Goal: Transaction & Acquisition: Purchase product/service

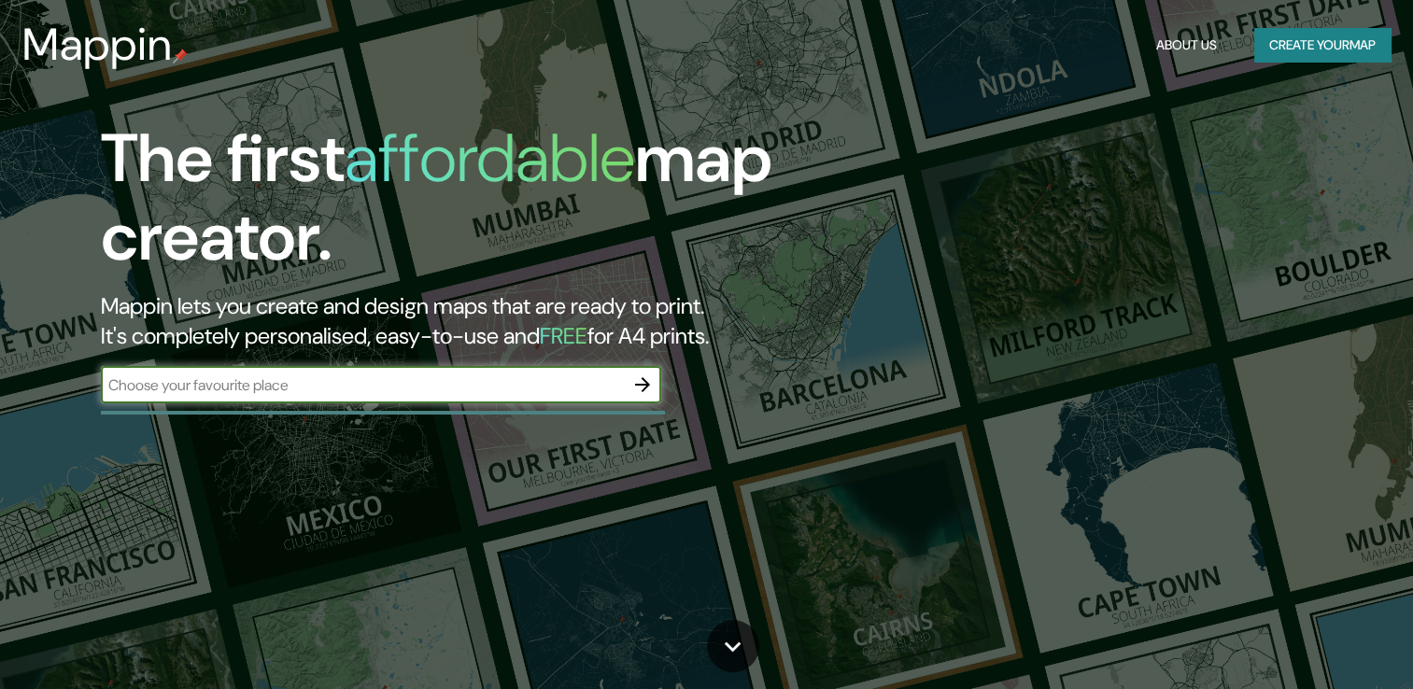
click at [410, 388] on input "text" at bounding box center [362, 385] width 523 height 21
click at [426, 375] on input "text" at bounding box center [362, 385] width 523 height 21
drag, startPoint x: 451, startPoint y: 381, endPoint x: 222, endPoint y: 370, distance: 229.1
click at [222, 370] on div "Mouans-SartouxMouans-Sartoux ​" at bounding box center [381, 384] width 560 height 37
type input "Mouans-Sartoux"
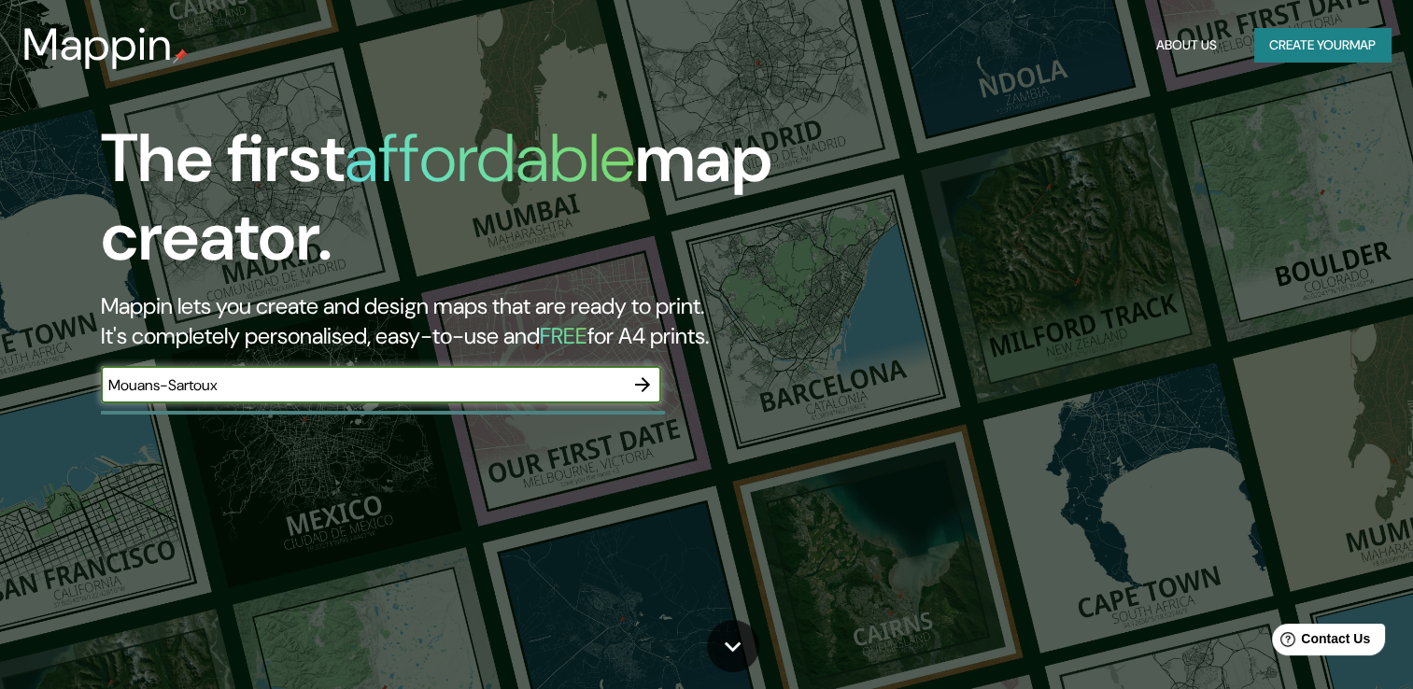
click at [636, 390] on icon "button" at bounding box center [642, 385] width 22 height 22
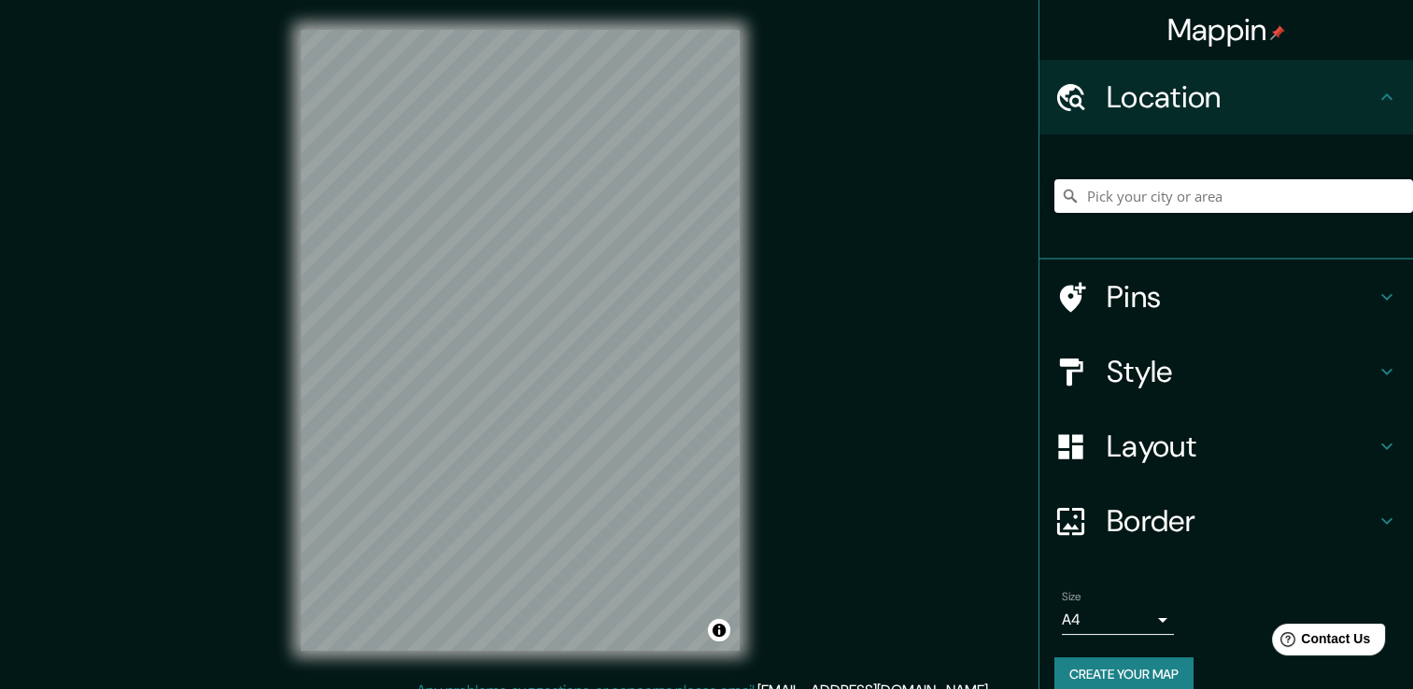
click at [1196, 377] on h4 "Style" at bounding box center [1241, 371] width 269 height 37
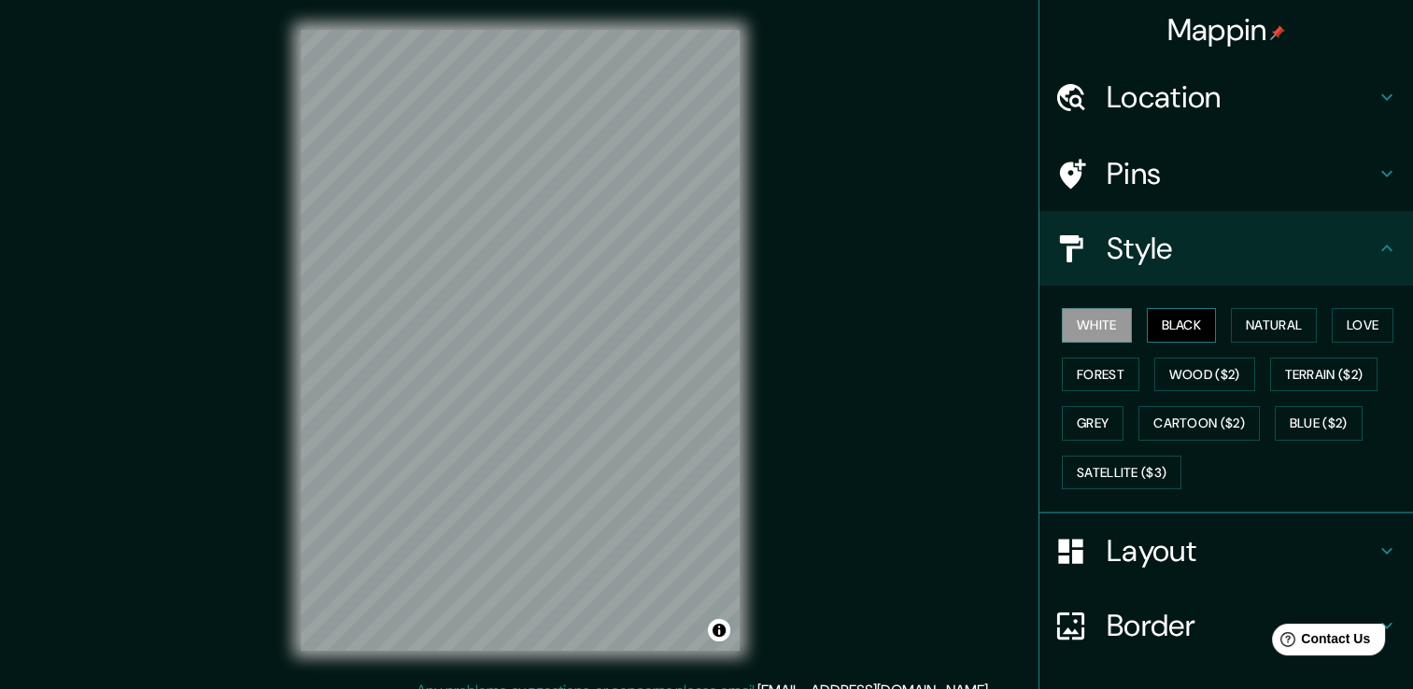
click at [1187, 318] on button "Black" at bounding box center [1182, 325] width 70 height 35
click at [1255, 320] on button "Natural" at bounding box center [1274, 325] width 86 height 35
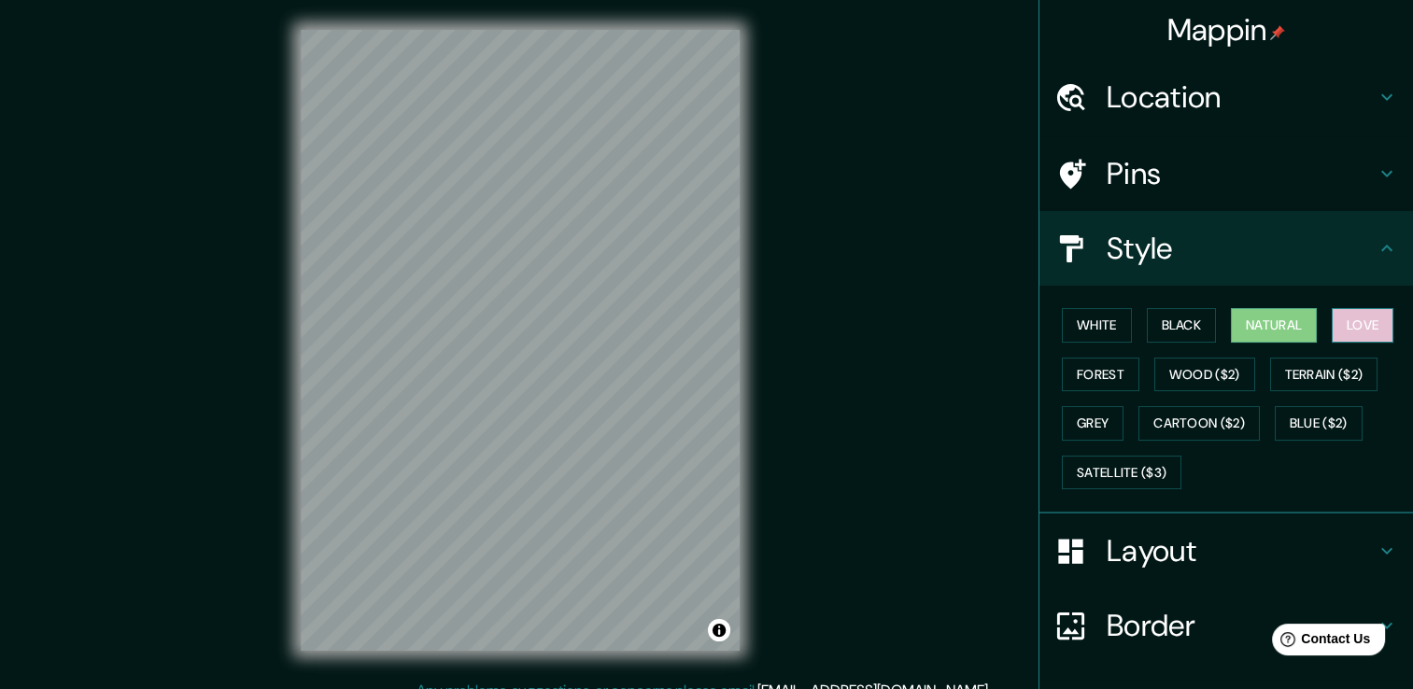
click at [1355, 317] on button "Love" at bounding box center [1363, 325] width 62 height 35
click at [1288, 325] on button "Natural" at bounding box center [1274, 325] width 86 height 35
click at [1173, 92] on h4 "Location" at bounding box center [1241, 96] width 269 height 37
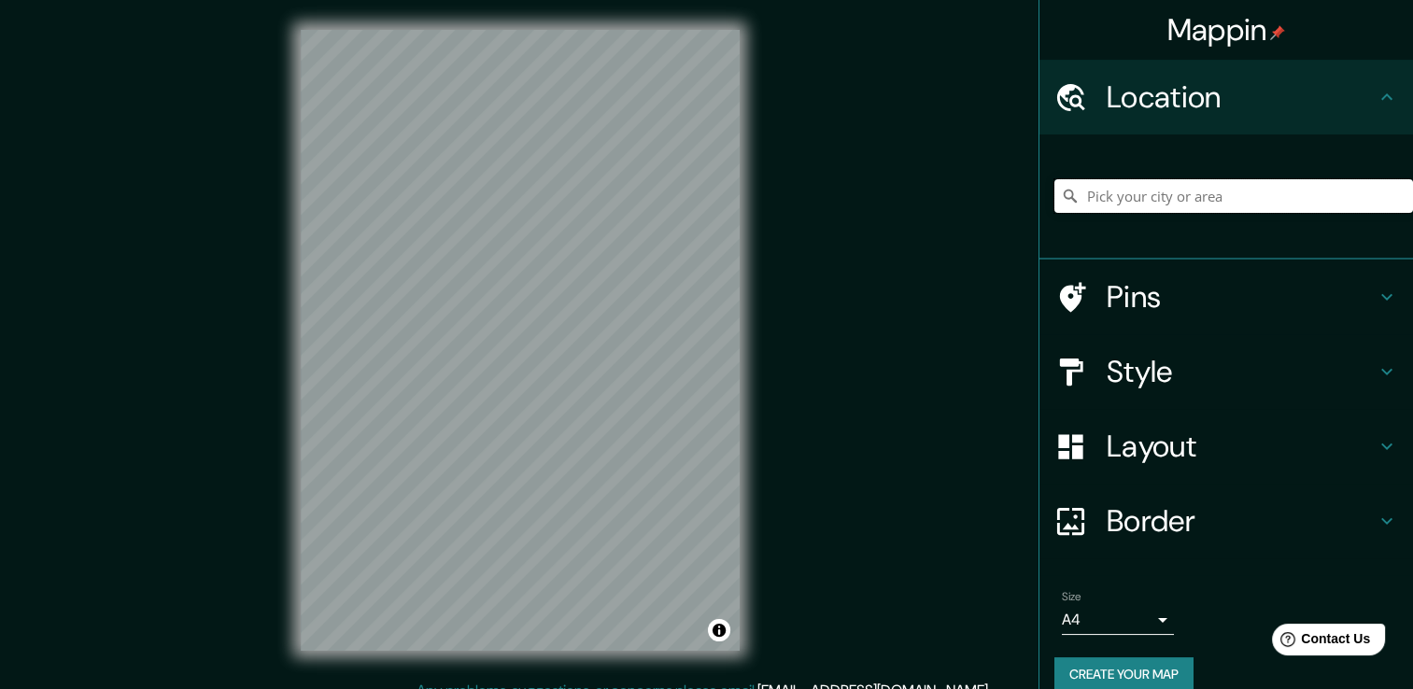
click at [1194, 200] on input "Pick your city or area" at bounding box center [1234, 196] width 359 height 34
paste input "Mouans-Sartoux"
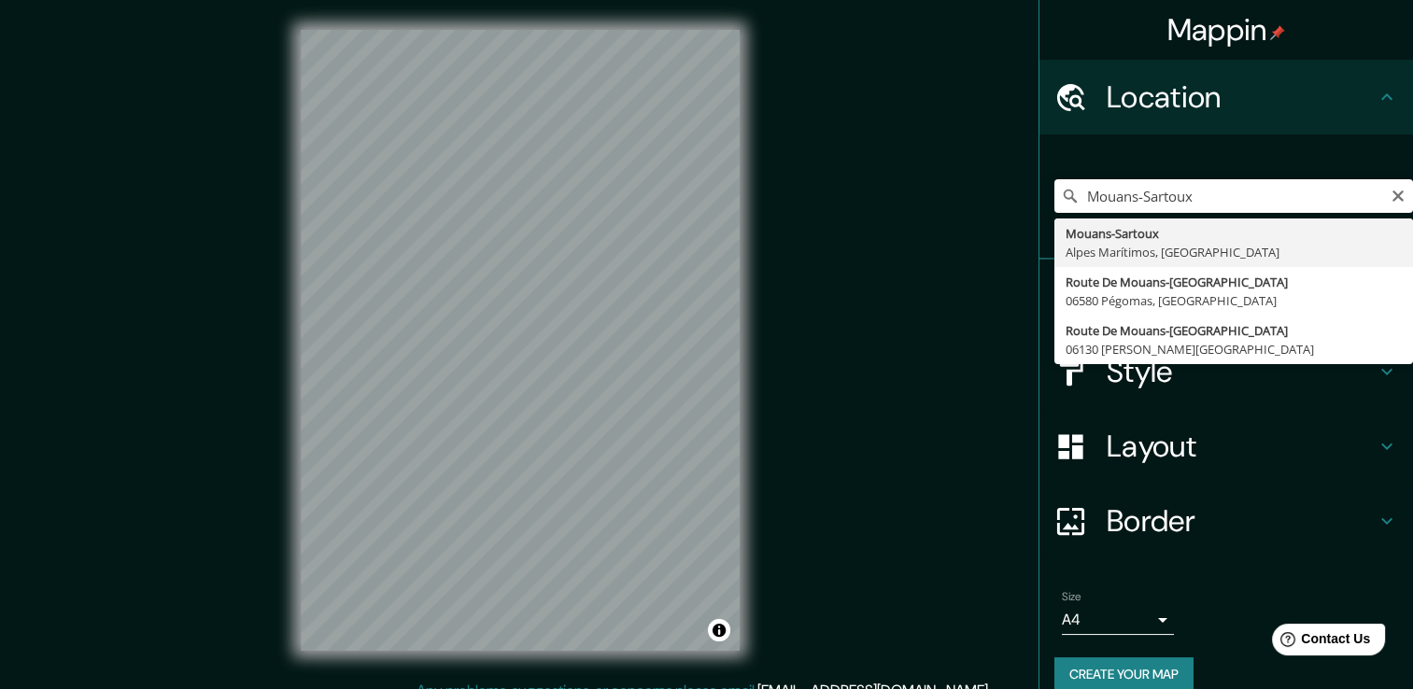
type input "Mouans-Sartoux, Alpes Marítimos, [GEOGRAPHIC_DATA]"
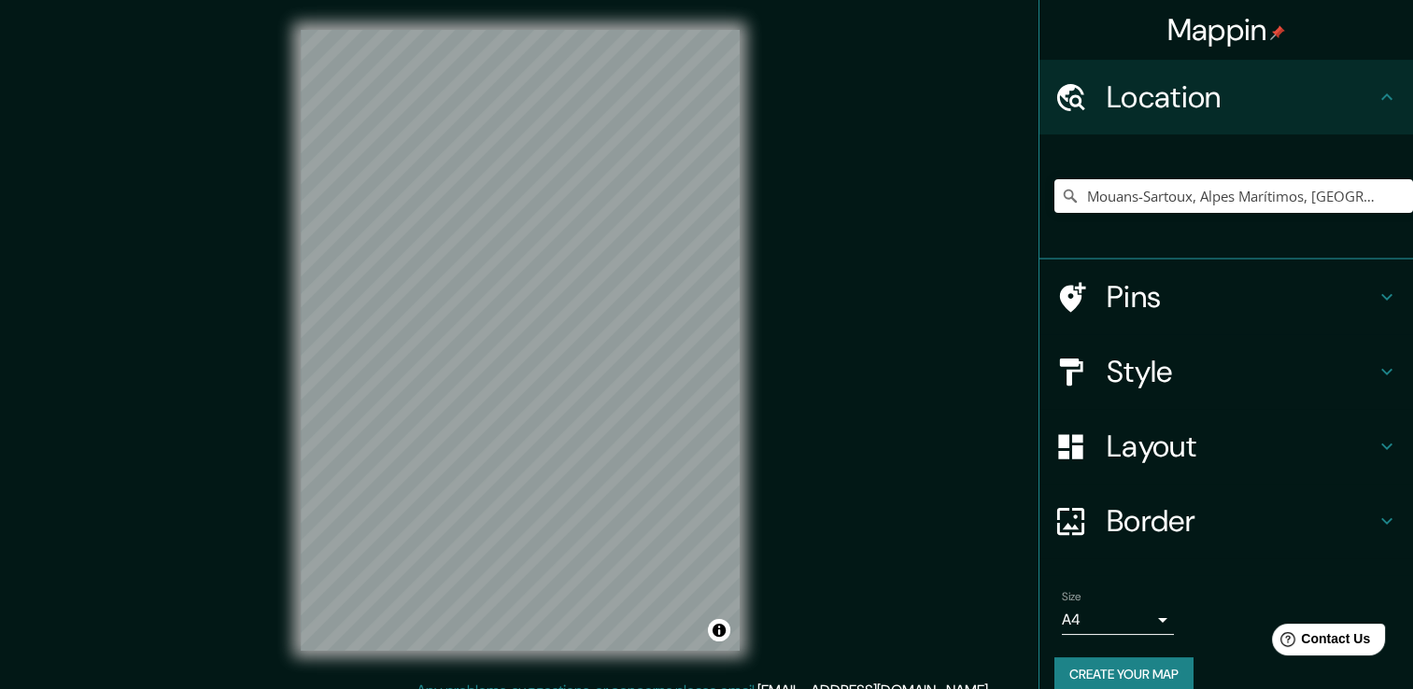
click at [1182, 373] on h4 "Style" at bounding box center [1241, 371] width 269 height 37
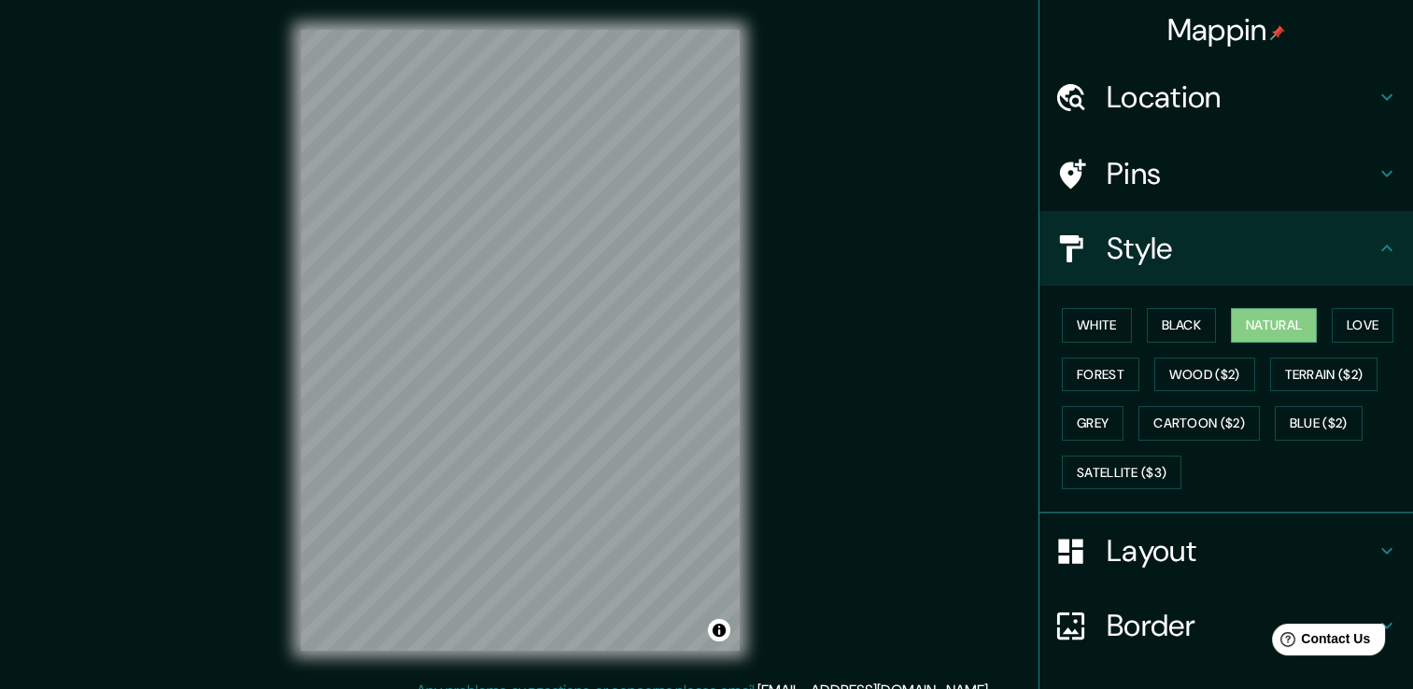
click at [1148, 559] on h4 "Layout" at bounding box center [1241, 550] width 269 height 37
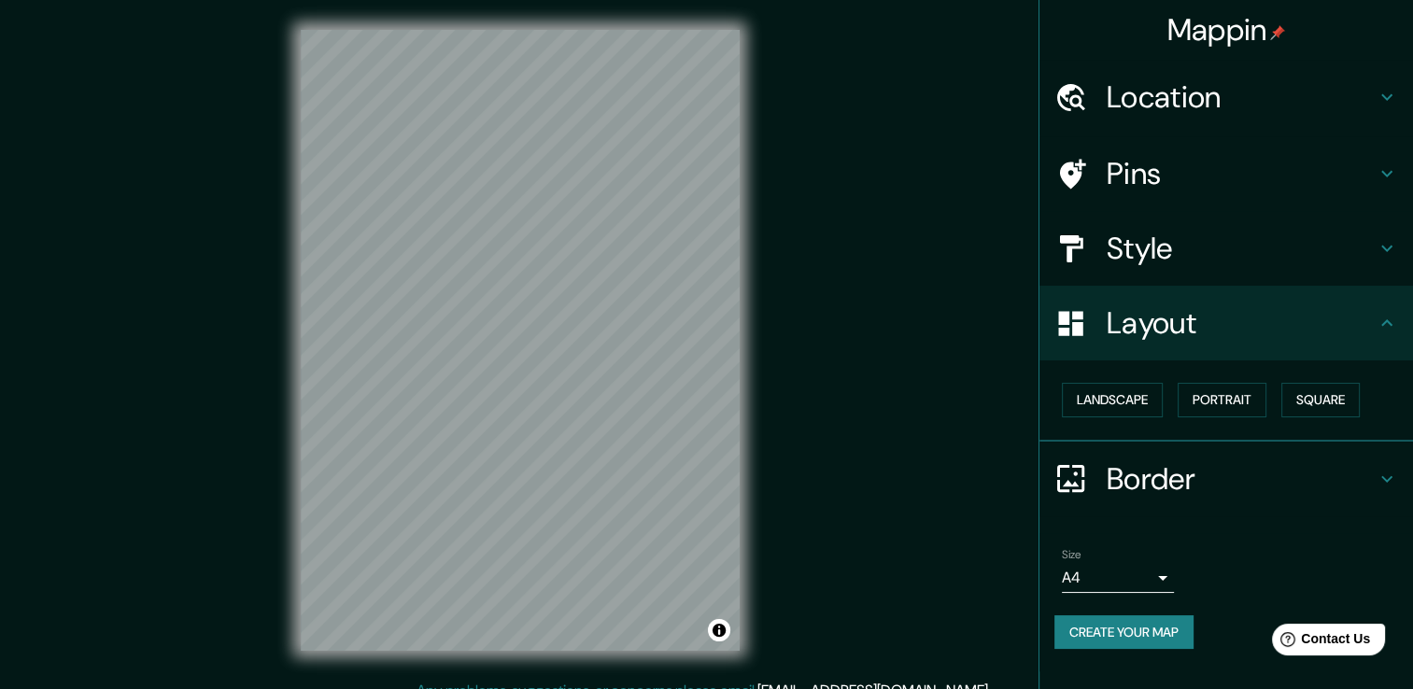
click at [1173, 250] on h4 "Style" at bounding box center [1241, 248] width 269 height 37
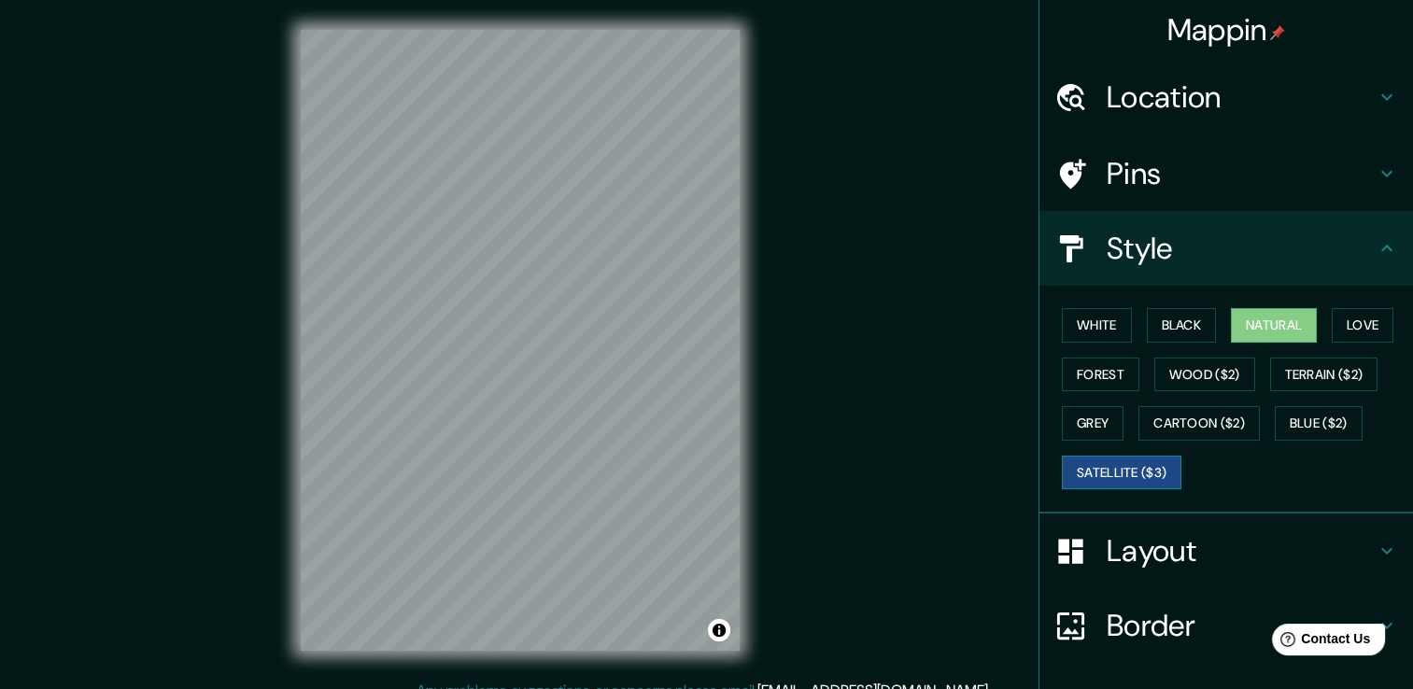
click at [1138, 474] on button "Satellite ($3)" at bounding box center [1122, 473] width 120 height 35
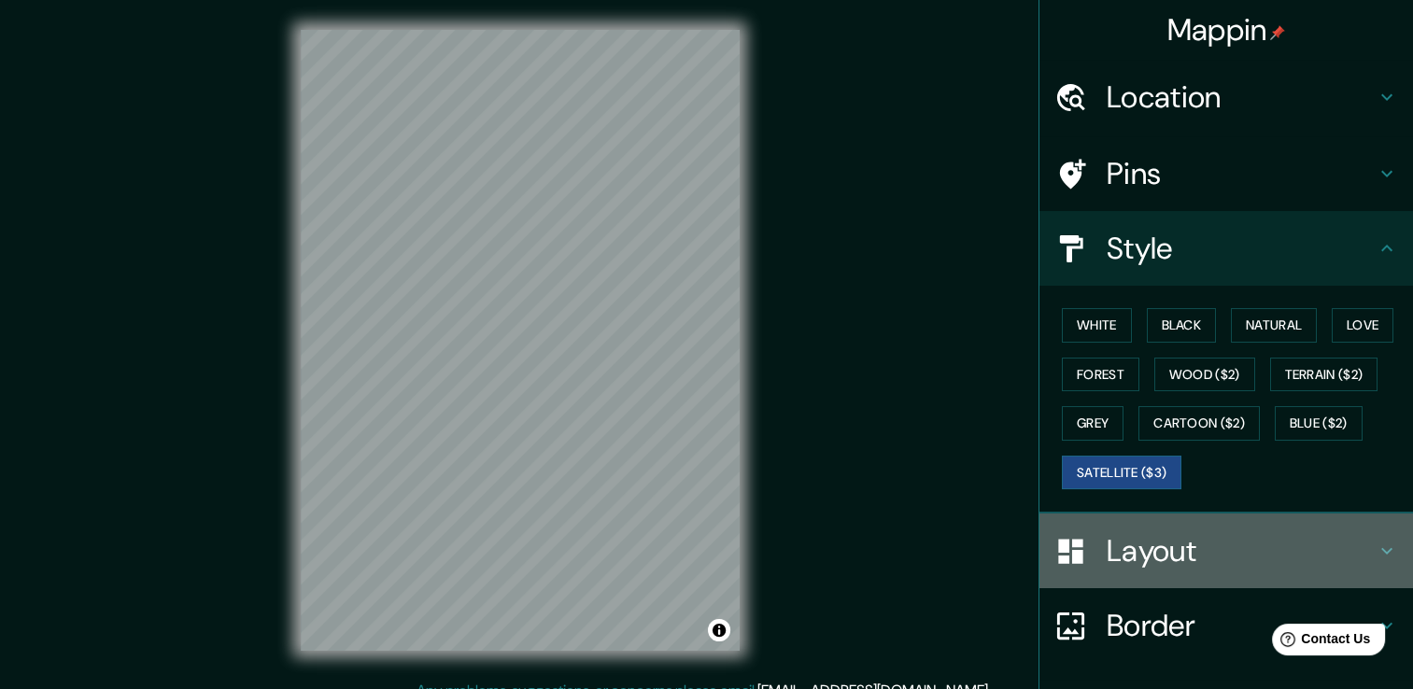
click at [1177, 543] on h4 "Layout" at bounding box center [1241, 550] width 269 height 37
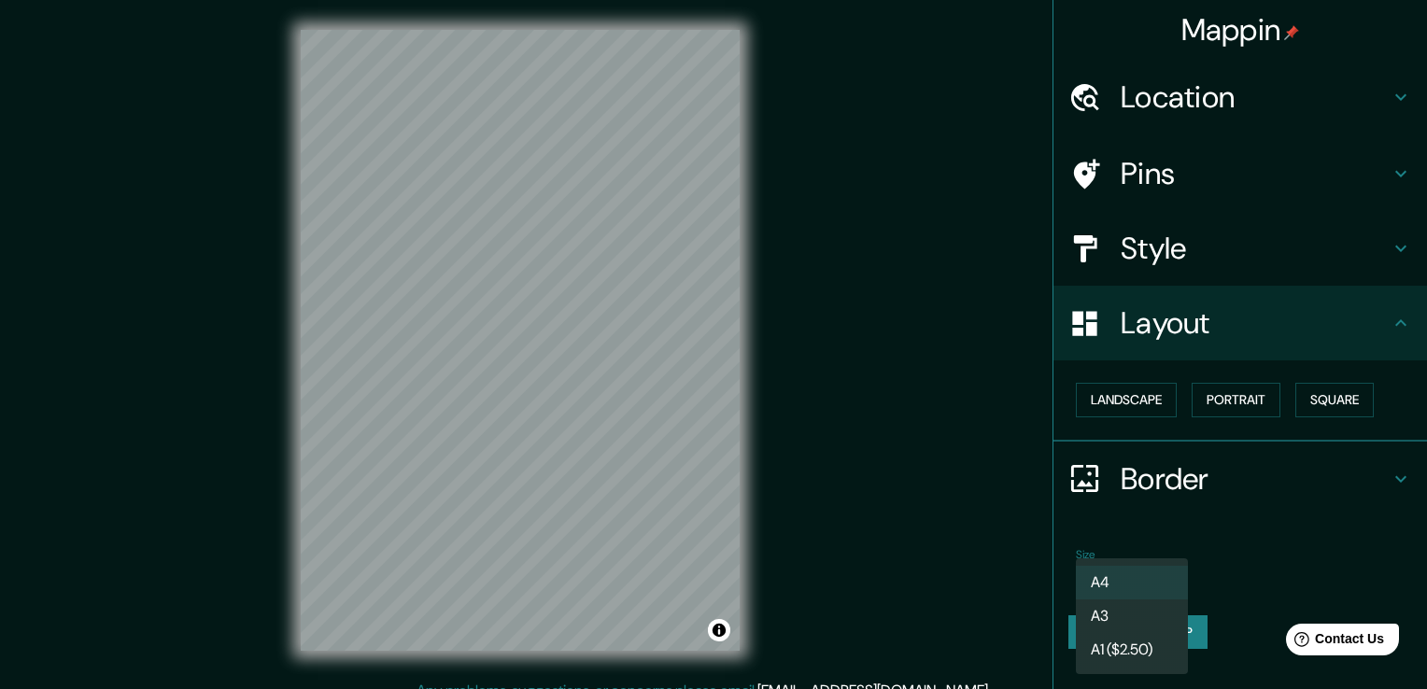
click at [1109, 588] on body "Mappin Location [GEOGRAPHIC_DATA]-[GEOGRAPHIC_DATA], [GEOGRAPHIC_DATA], [GEOGRA…" at bounding box center [713, 344] width 1427 height 689
click at [1148, 617] on li "A3" at bounding box center [1132, 617] width 112 height 34
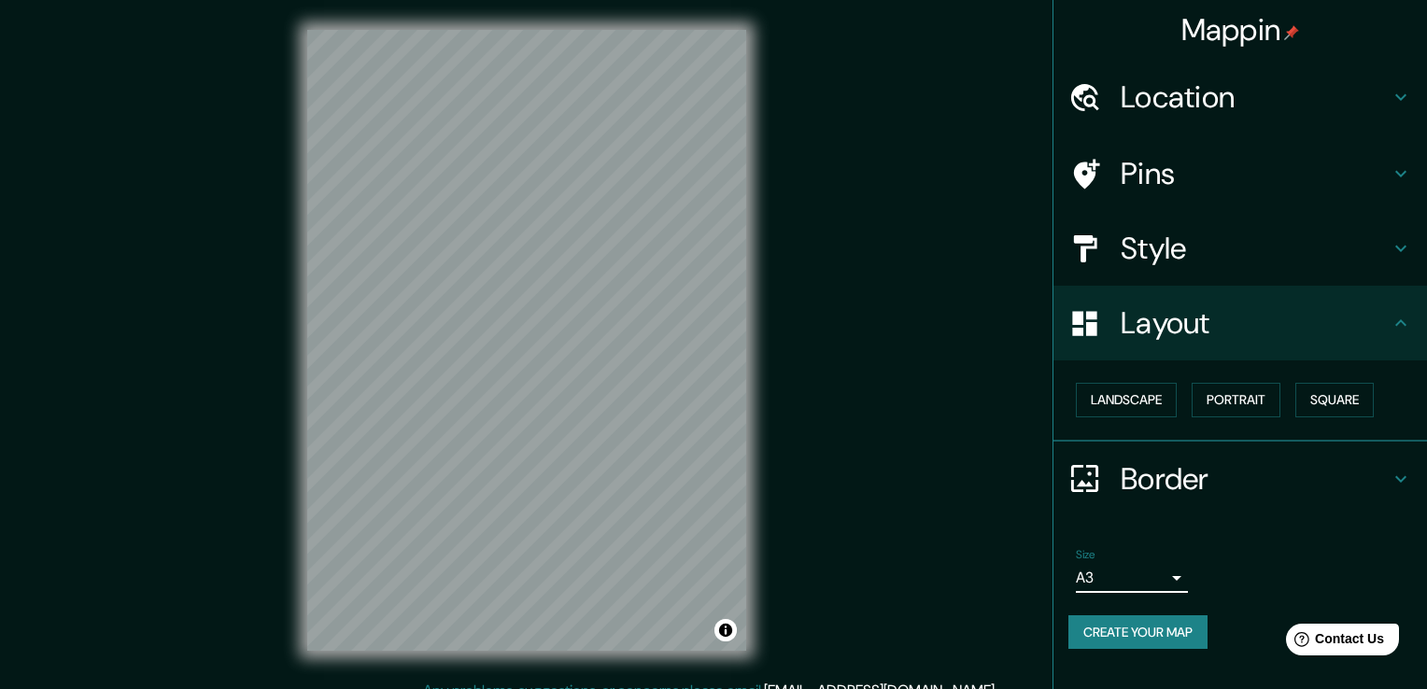
click at [1146, 581] on body "Mappin Location [GEOGRAPHIC_DATA]-[GEOGRAPHIC_DATA], [GEOGRAPHIC_DATA], [GEOGRA…" at bounding box center [713, 344] width 1427 height 689
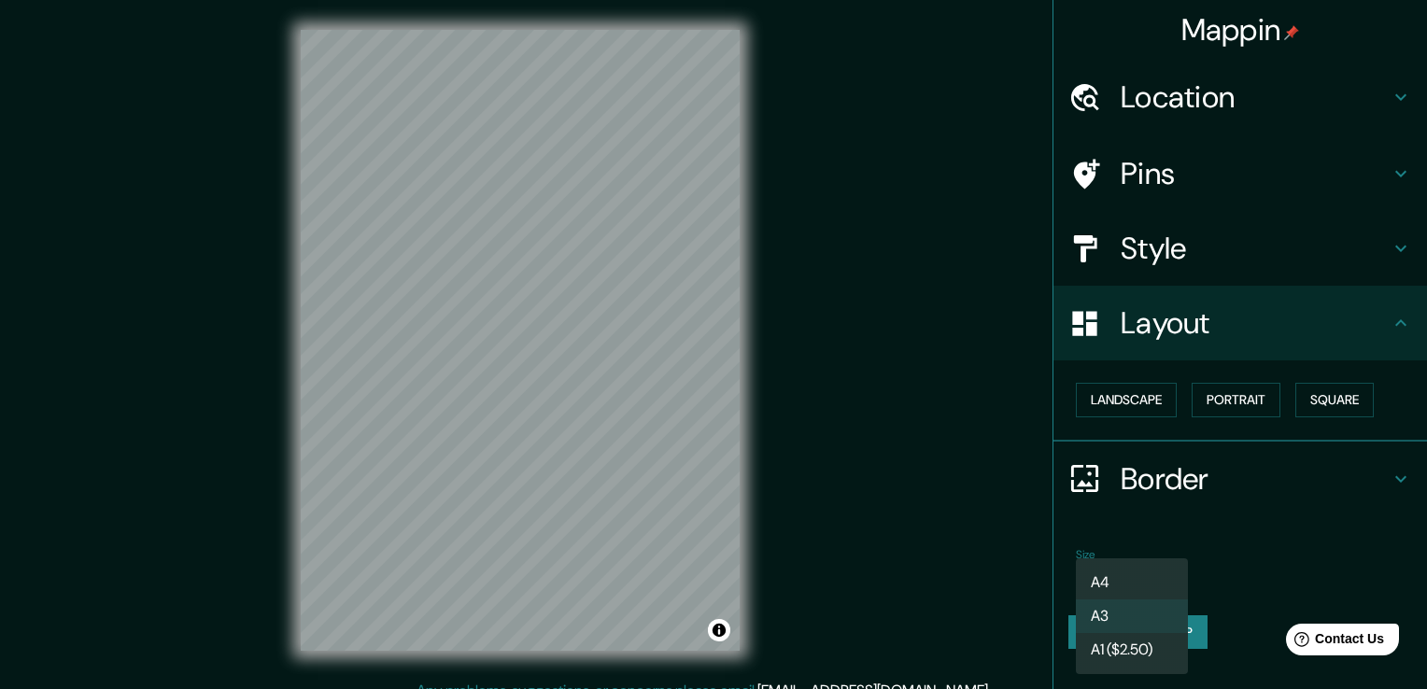
click at [1158, 641] on li "A1 ($2.50)" at bounding box center [1132, 650] width 112 height 34
type input "a3"
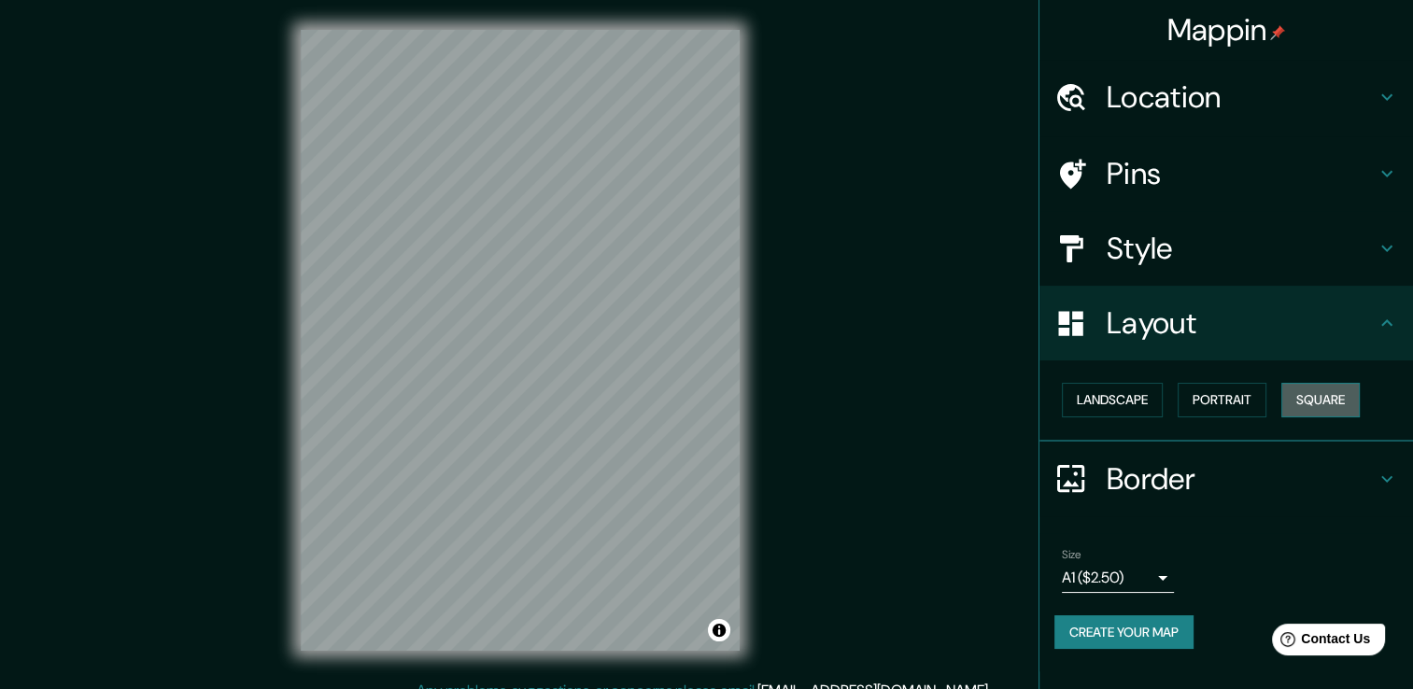
click at [1308, 405] on button "Square" at bounding box center [1321, 400] width 78 height 35
